Goal: Task Accomplishment & Management: Manage account settings

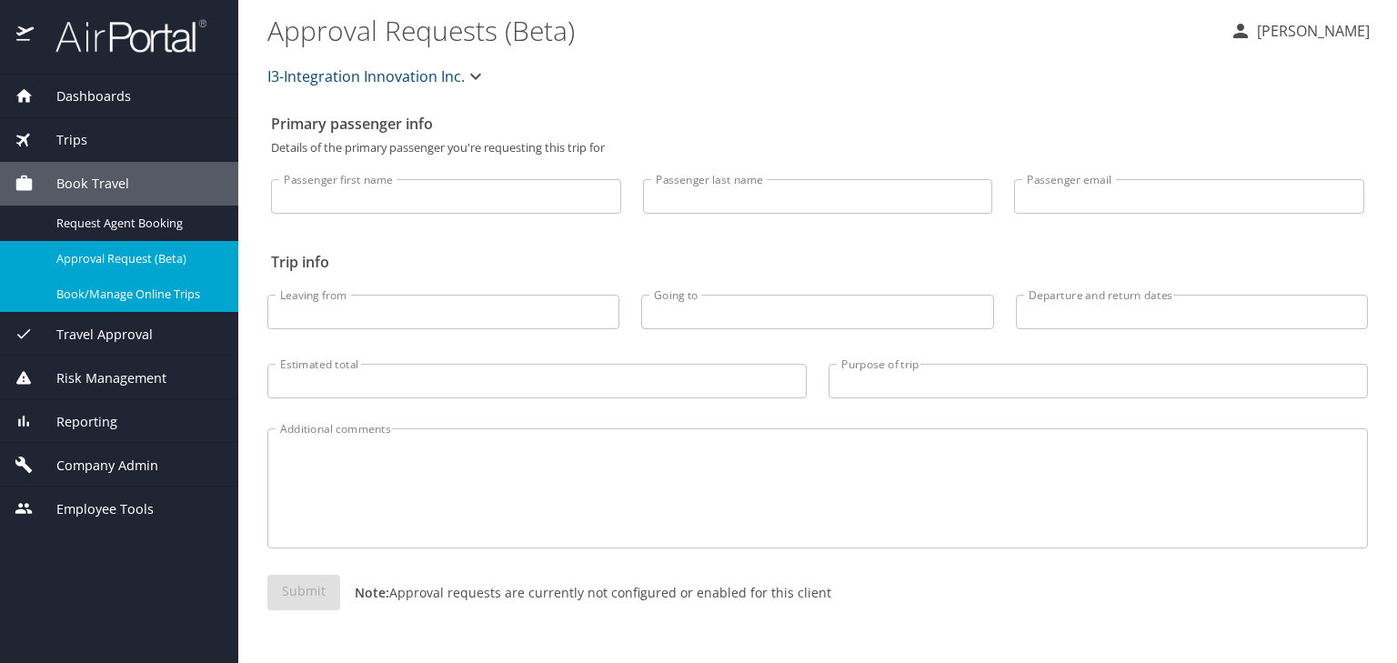
click at [135, 303] on div "Book/Manage Online Trips" at bounding box center [119, 294] width 209 height 21
click at [113, 465] on span "Company Admin" at bounding box center [96, 466] width 125 height 20
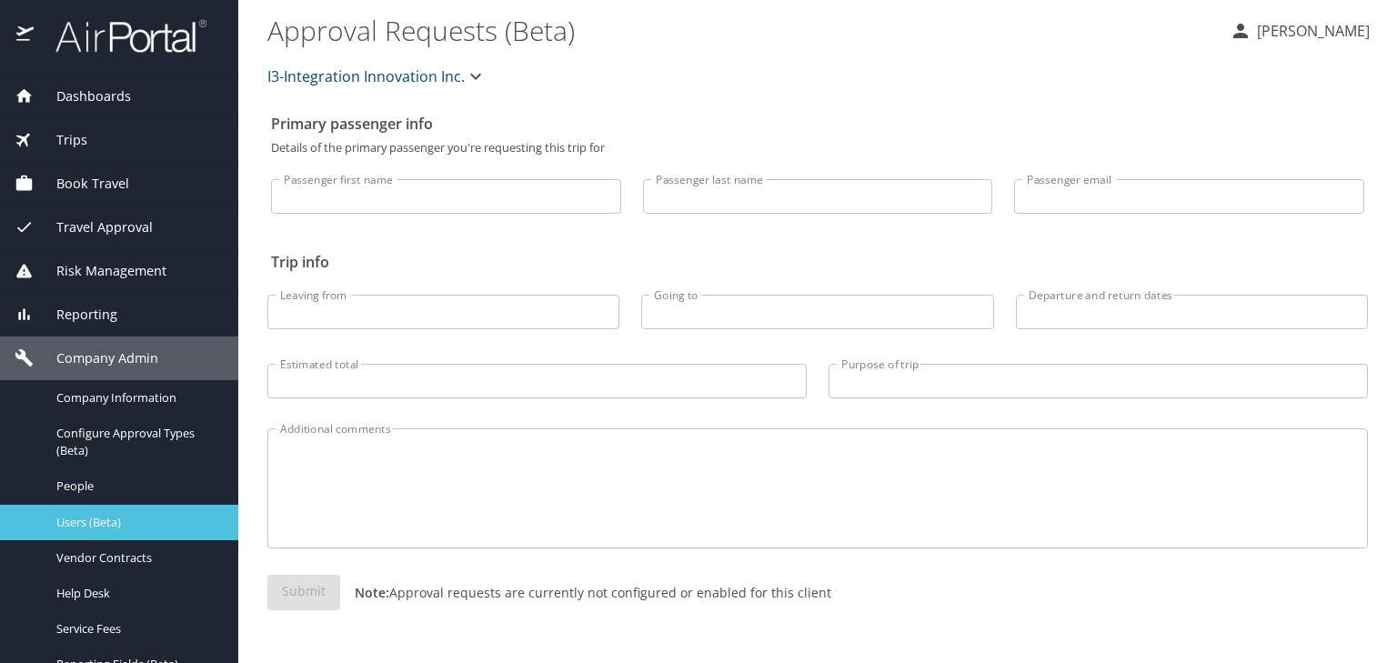
click at [120, 527] on span "Users (Beta)" at bounding box center [136, 522] width 160 height 17
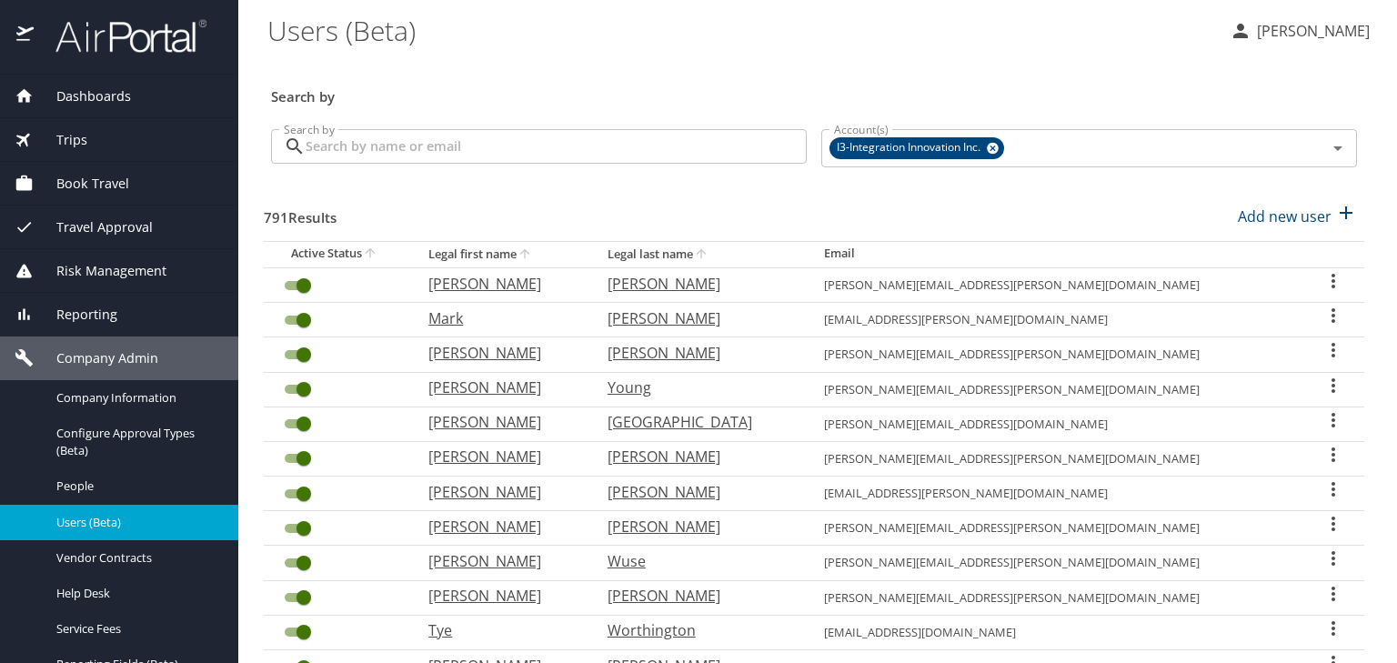
click at [461, 144] on input "Search by" at bounding box center [556, 146] width 501 height 35
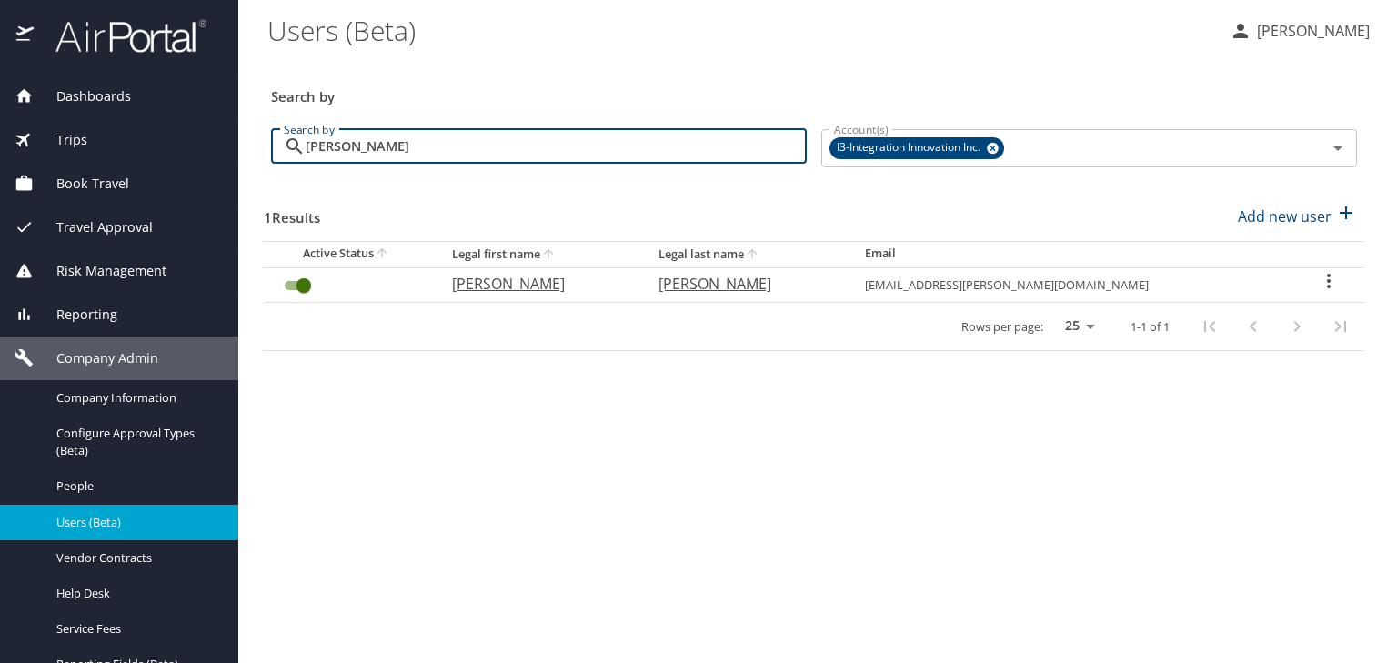
type input "guerrero"
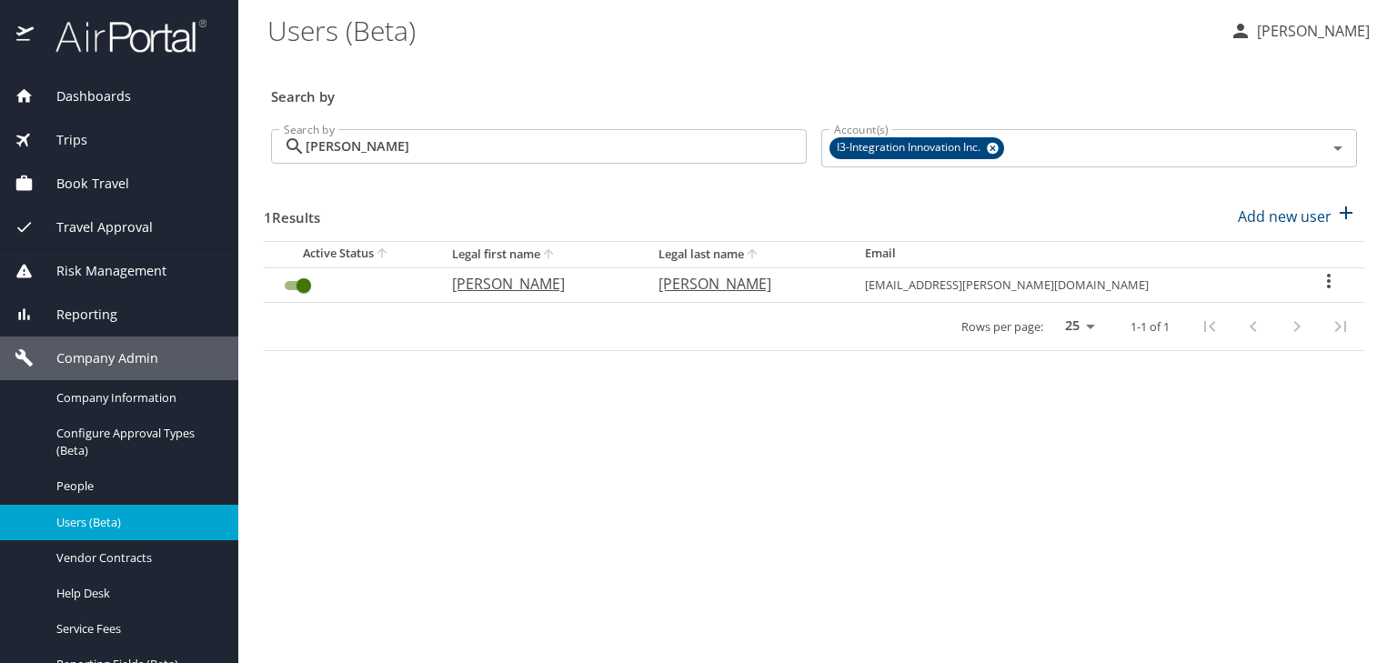
click at [1324, 281] on icon "User Search Table" at bounding box center [1329, 281] width 22 height 22
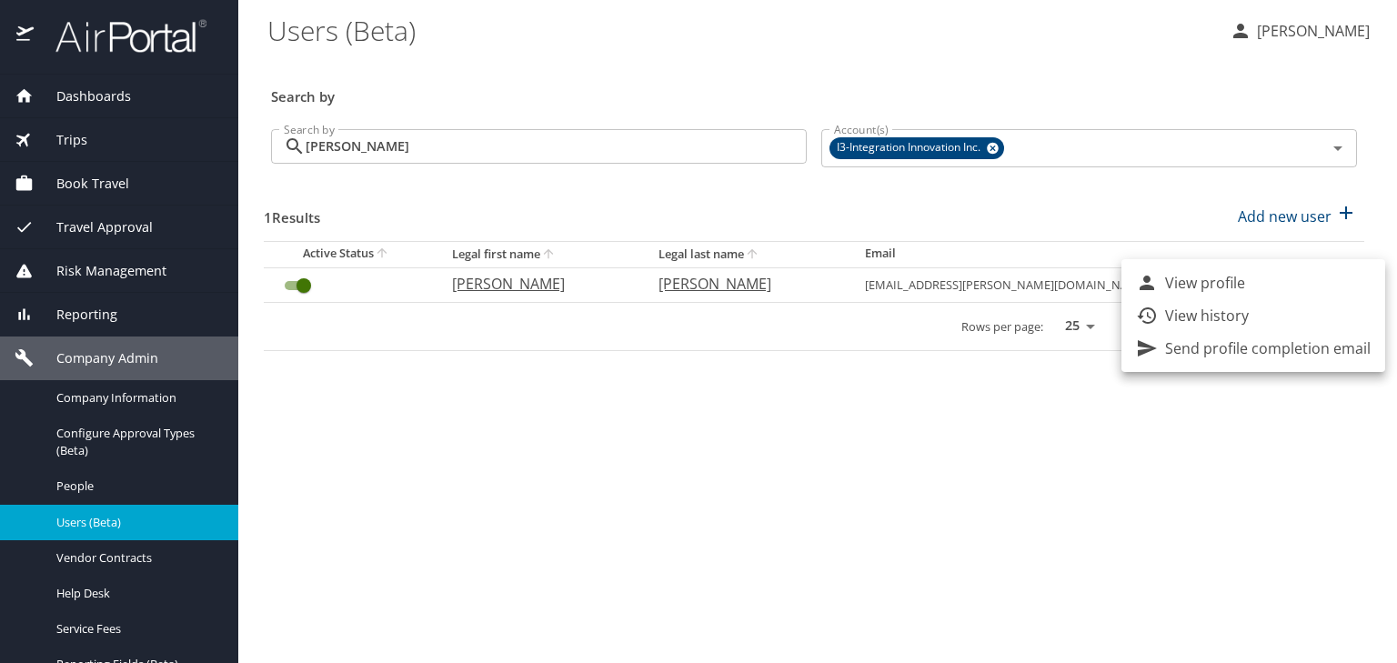
click at [1244, 278] on p "View profile" at bounding box center [1205, 283] width 80 height 22
select select "US"
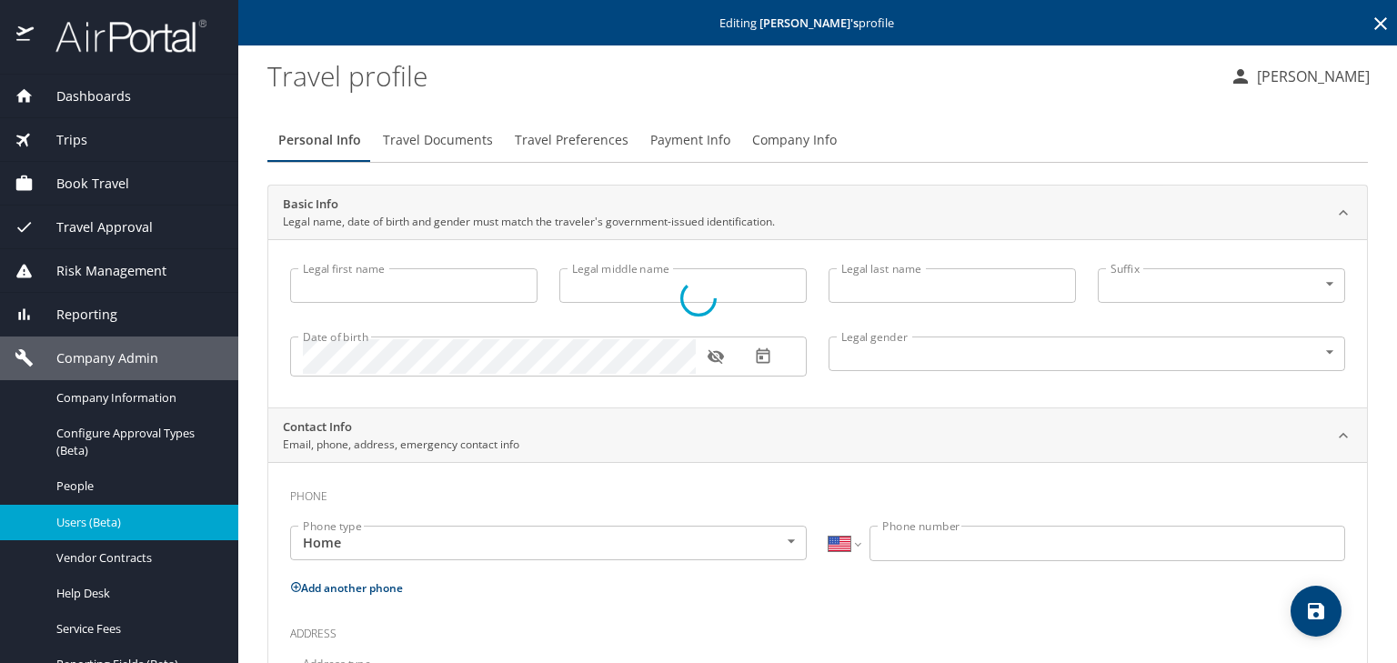
type input "Christie"
type input "Anne"
type input "Guerrero"
type input "Female"
type input "Bruno"
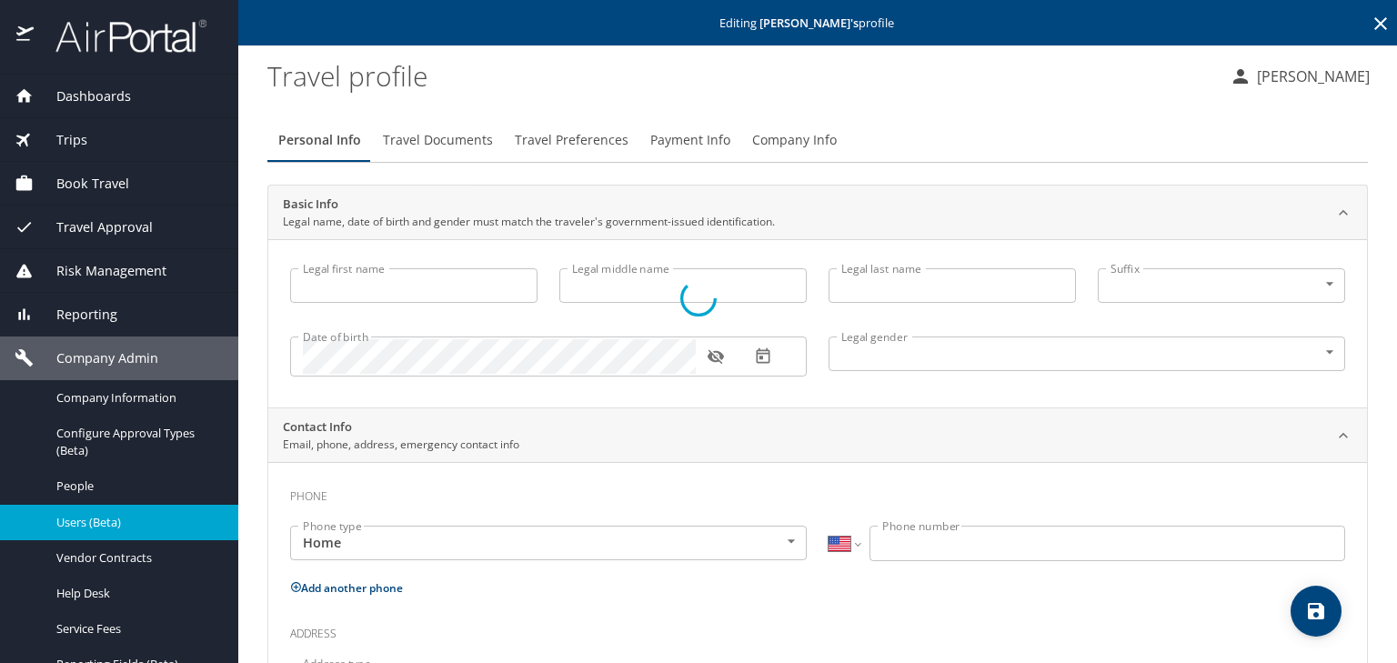
type input "Guerrero"
select select "ST"
type input "4655981"
type input "United States of America"
type input "Florida"
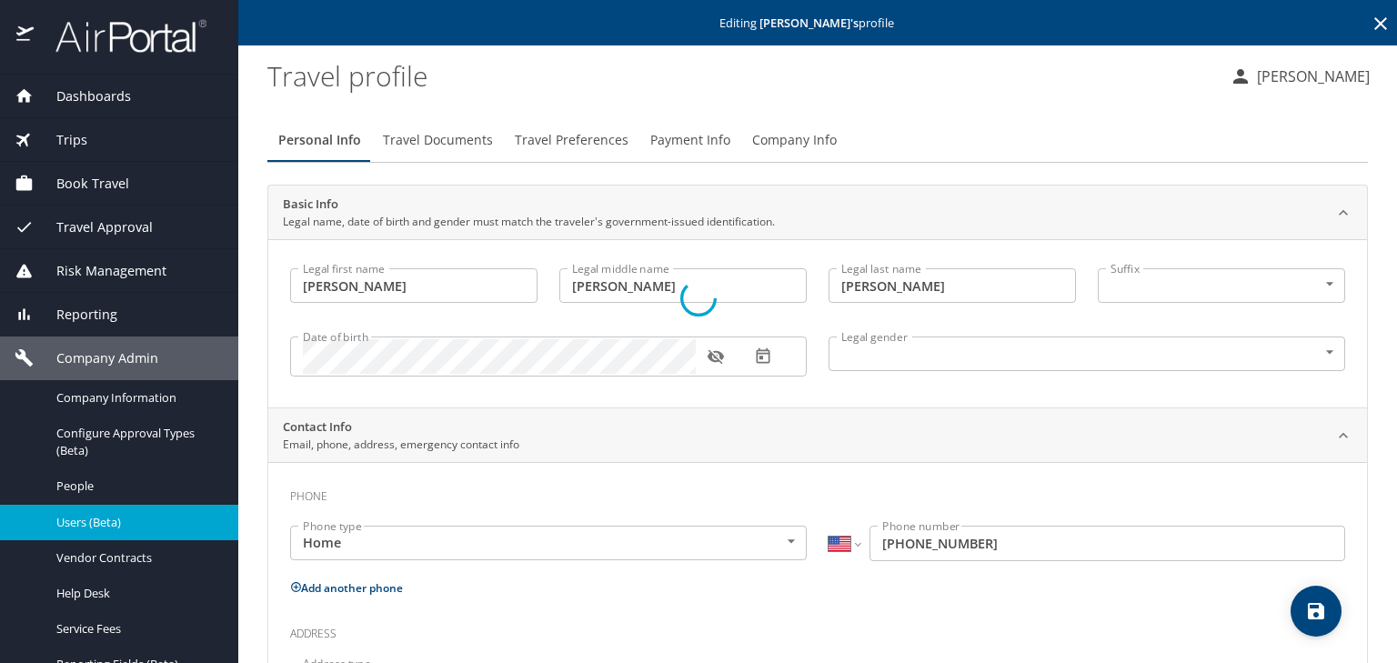
select select "US"
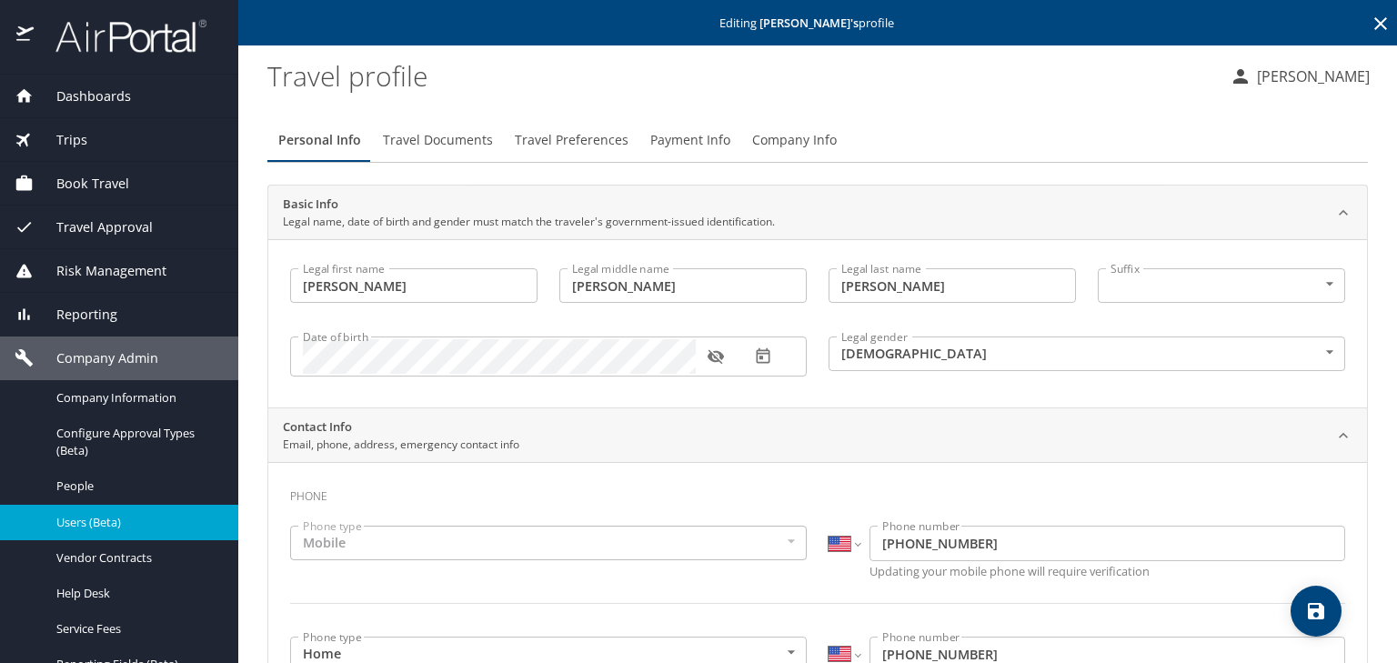
click at [693, 135] on span "Payment Info" at bounding box center [690, 140] width 80 height 23
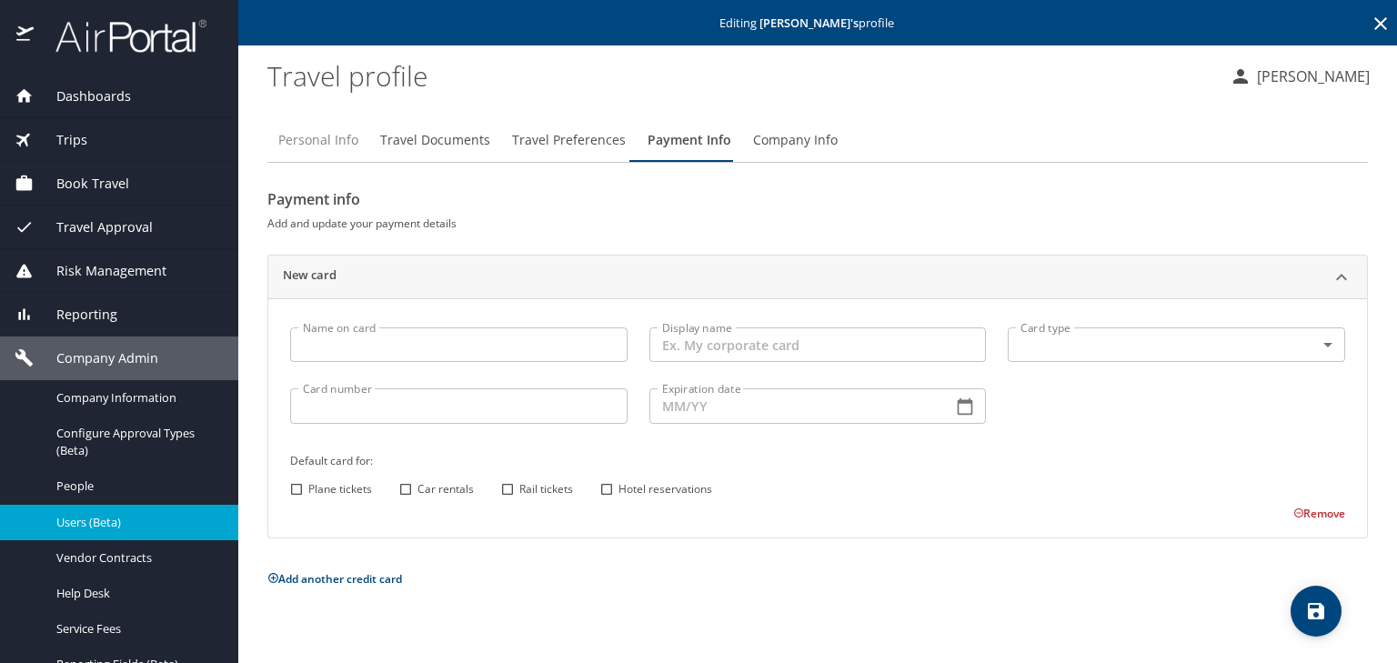
click at [343, 121] on button "Personal Info" at bounding box center [318, 140] width 102 height 44
select select "US"
select select "ST"
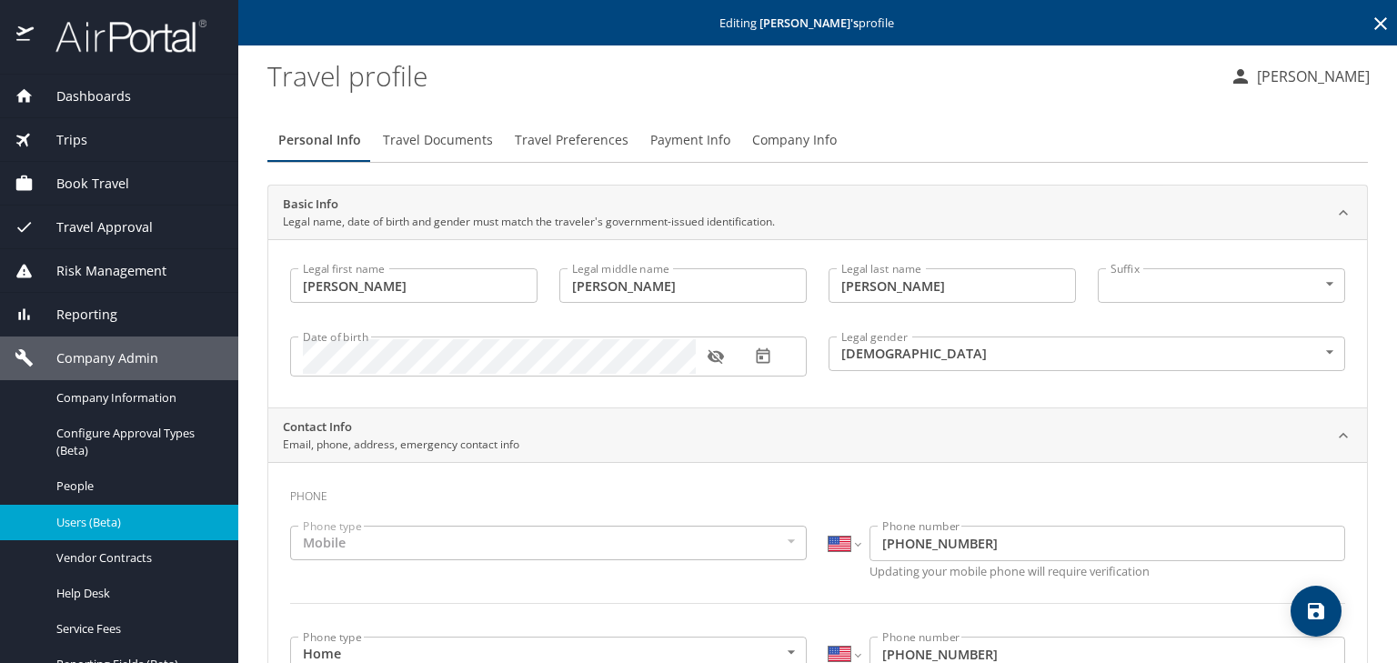
click at [328, 159] on button "Personal Info" at bounding box center [319, 140] width 105 height 44
click at [124, 171] on div "Book Travel" at bounding box center [119, 184] width 238 height 44
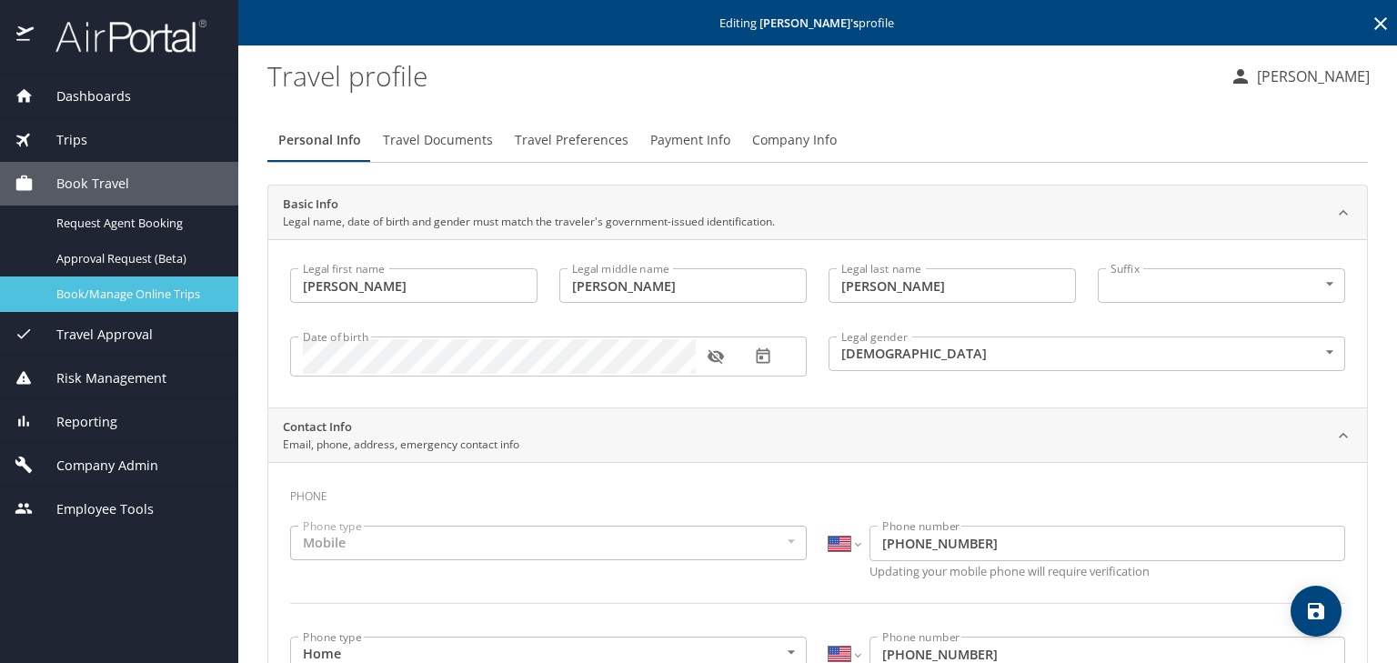
click at [155, 292] on span "Book/Manage Online Trips" at bounding box center [136, 294] width 160 height 17
click at [151, 308] on link "Book/Manage Online Trips" at bounding box center [119, 293] width 238 height 35
